Goal: Complete application form

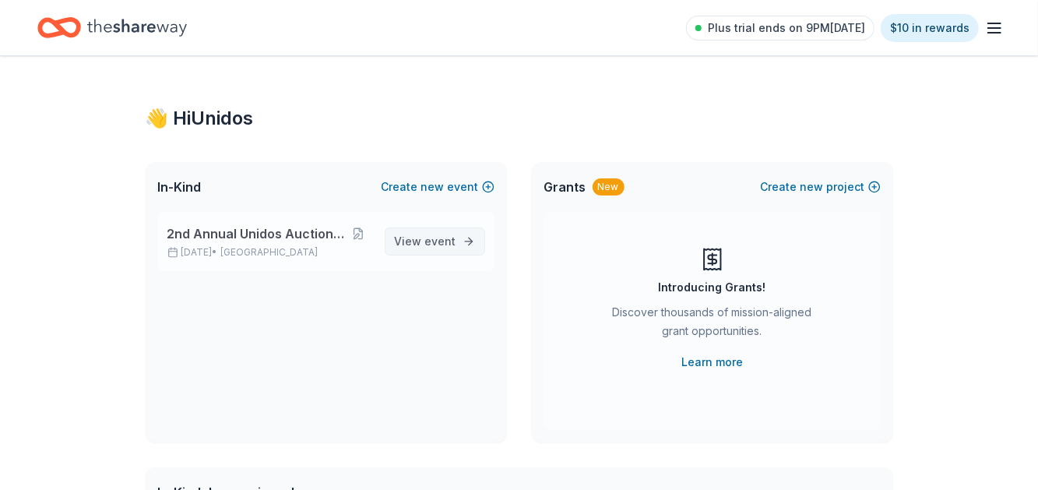
click at [424, 247] on span "View event" at bounding box center [425, 241] width 61 height 19
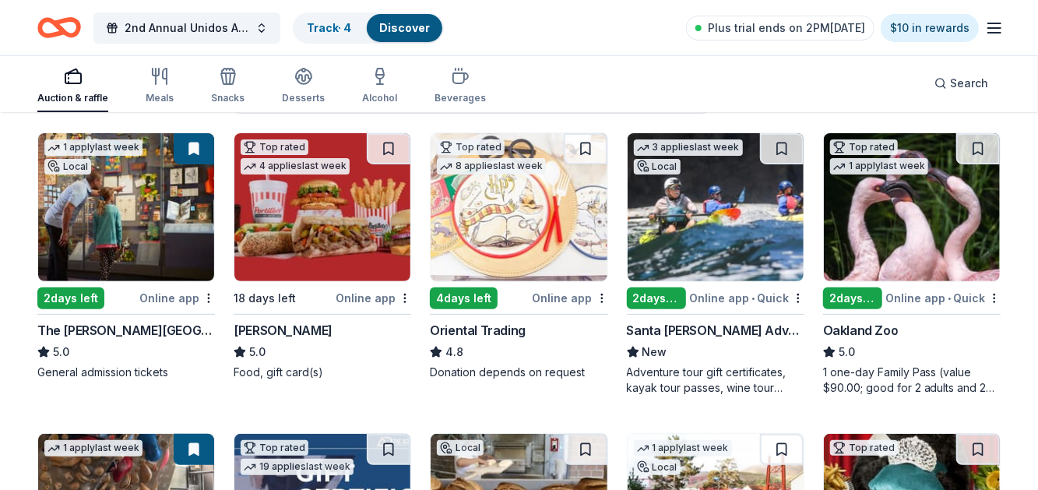
scroll to position [155, 0]
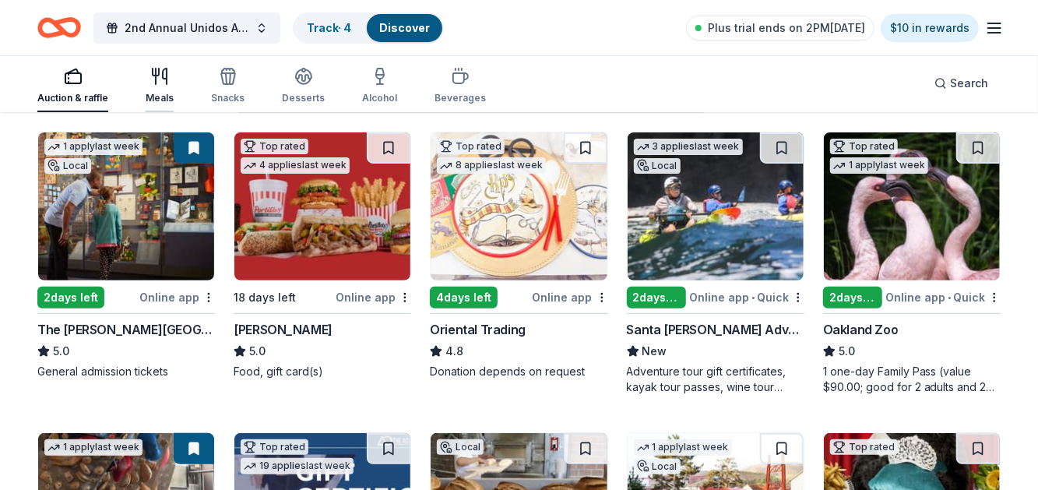
click at [164, 90] on div "Meals" at bounding box center [160, 85] width 28 height 37
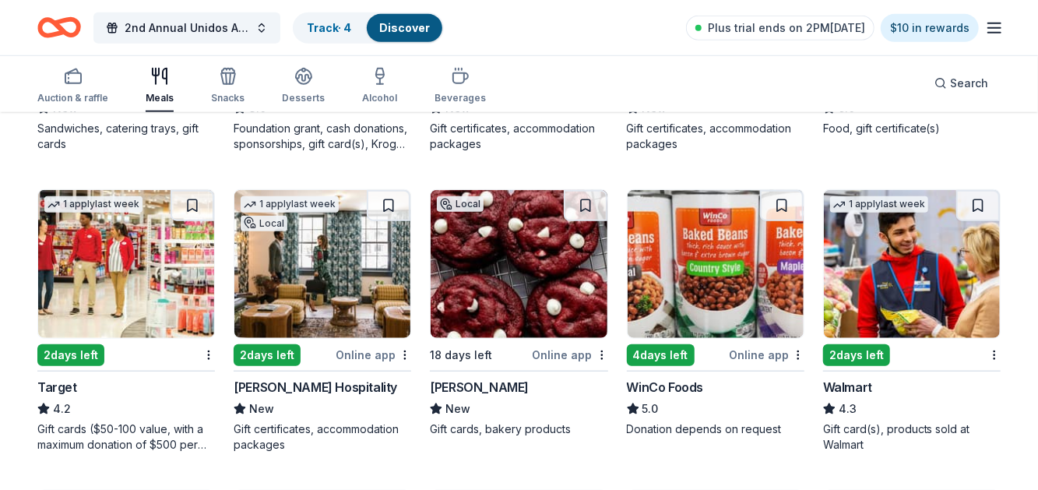
scroll to position [699, 0]
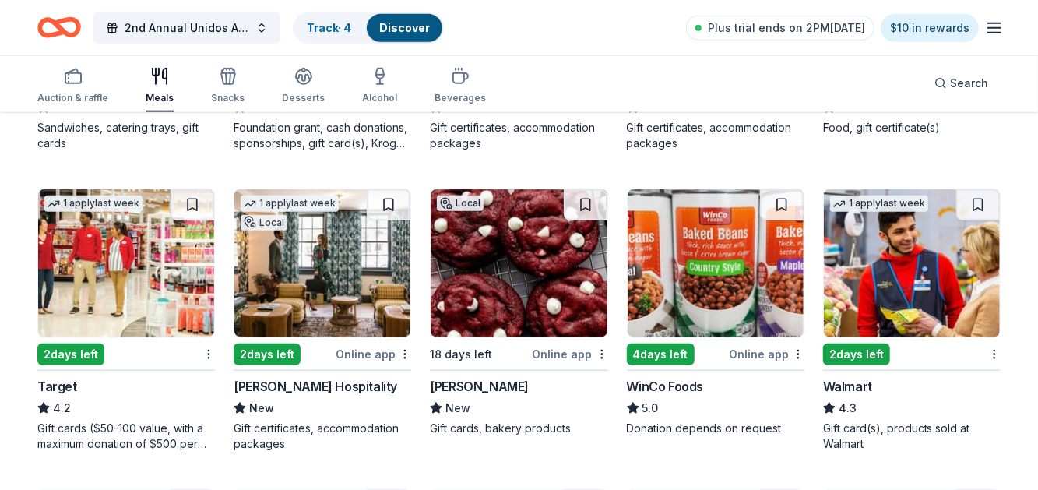
click at [125, 433] on div "Gift cards ($50-100 value, with a maximum donation of $500 per year)" at bounding box center [125, 435] width 177 height 31
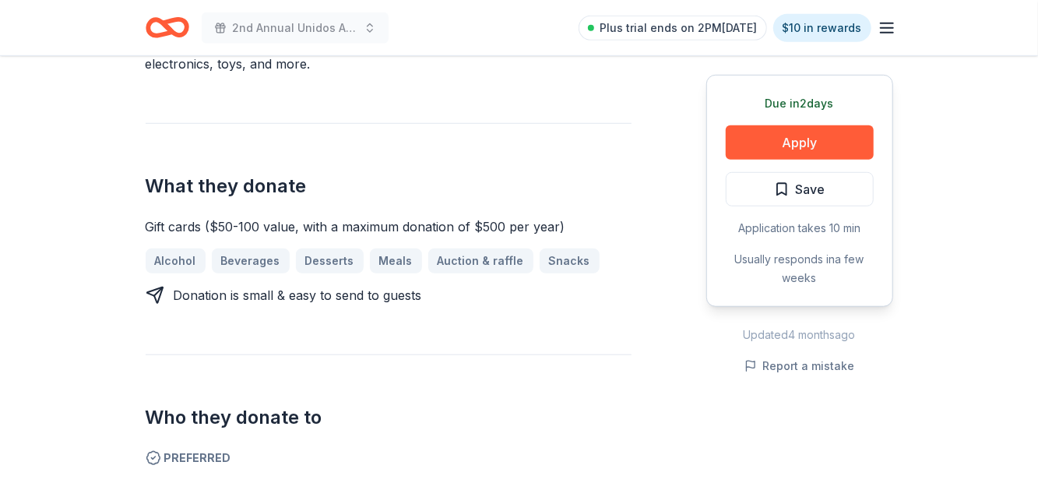
scroll to position [543, 0]
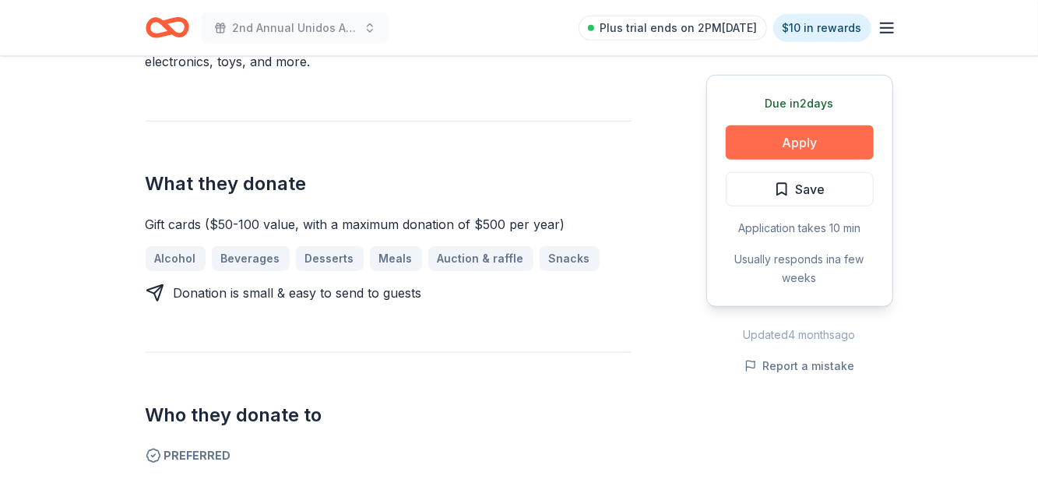
click at [792, 154] on button "Apply" at bounding box center [800, 142] width 148 height 34
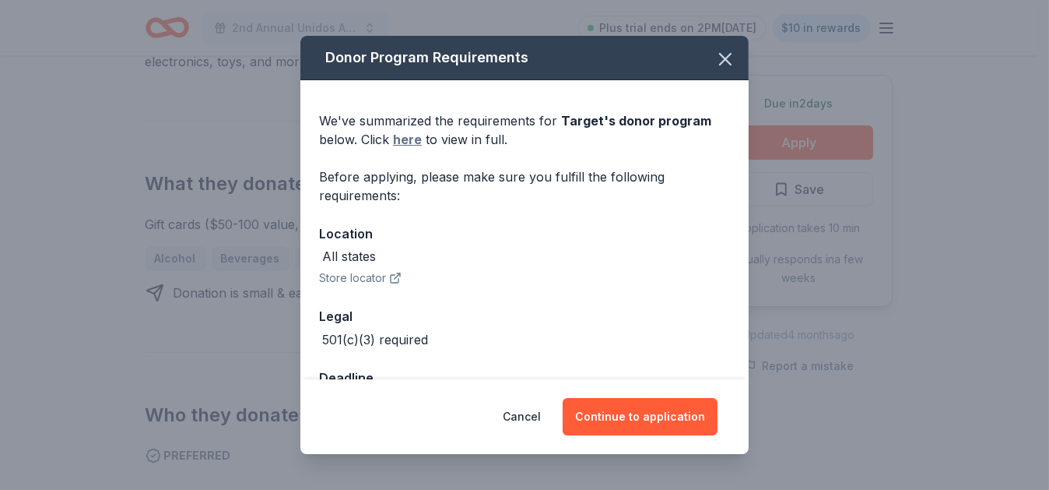
click at [402, 139] on link "here" at bounding box center [407, 139] width 29 height 19
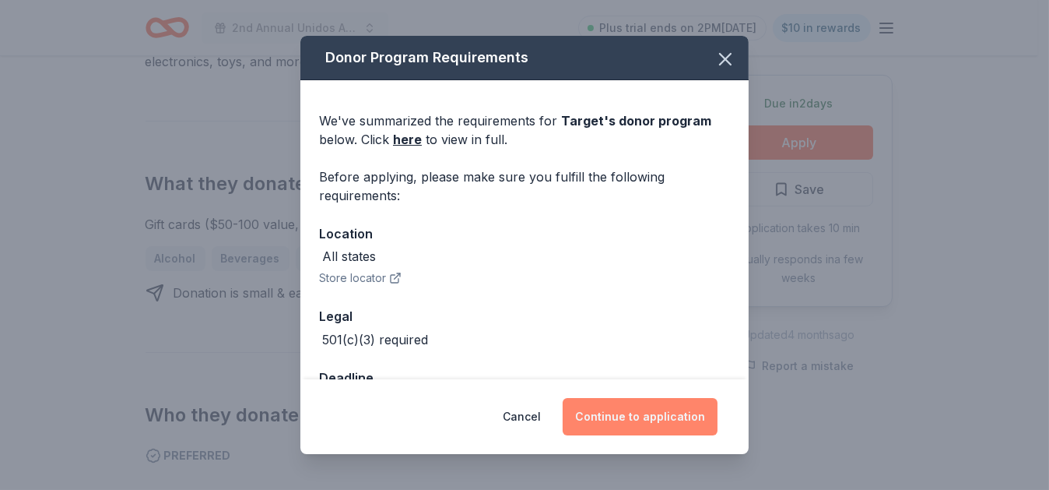
click at [626, 418] on button "Continue to application" at bounding box center [640, 416] width 155 height 37
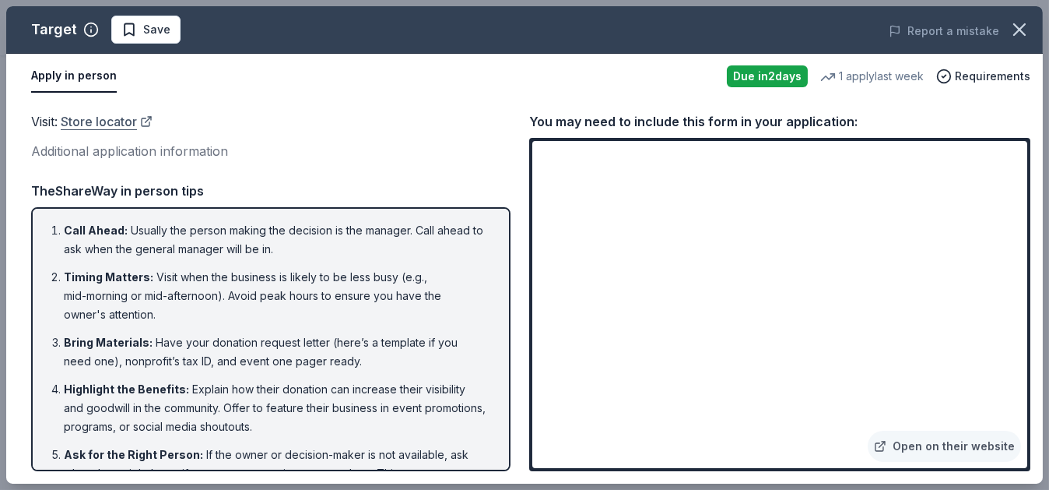
click at [103, 125] on link "Store locator" at bounding box center [107, 121] width 92 height 20
click at [940, 446] on link "Open on their website" at bounding box center [944, 445] width 153 height 31
